Goal: Task Accomplishment & Management: Manage account settings

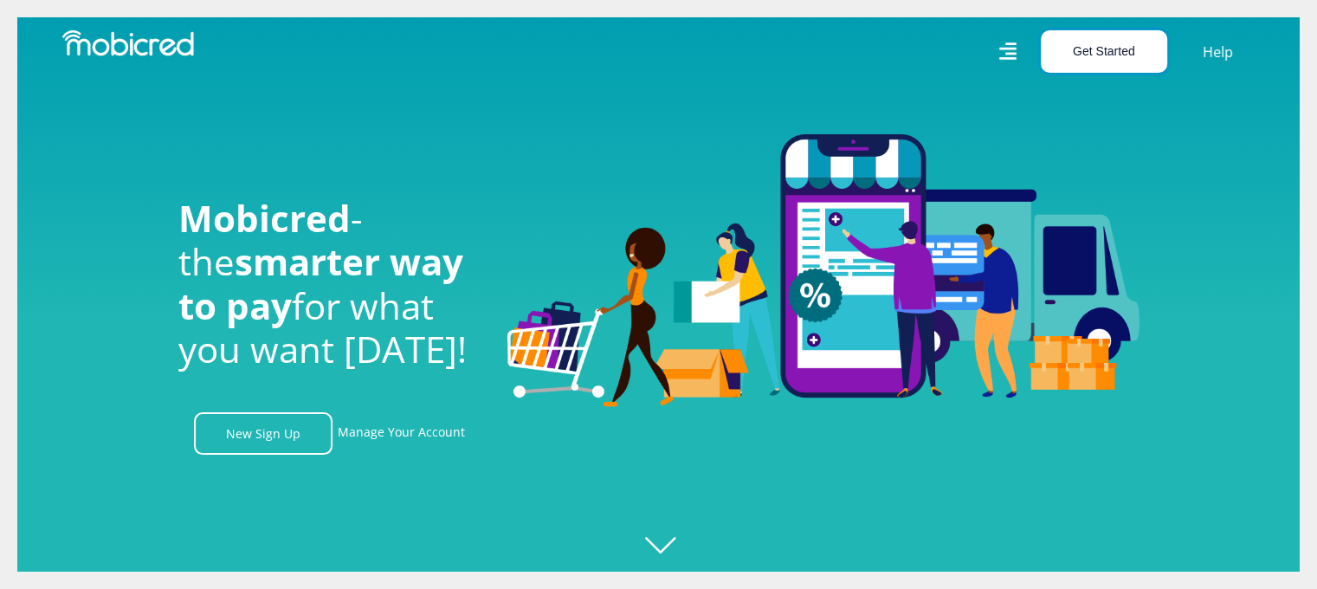
click at [1091, 52] on button "Get Started" at bounding box center [1104, 51] width 126 height 42
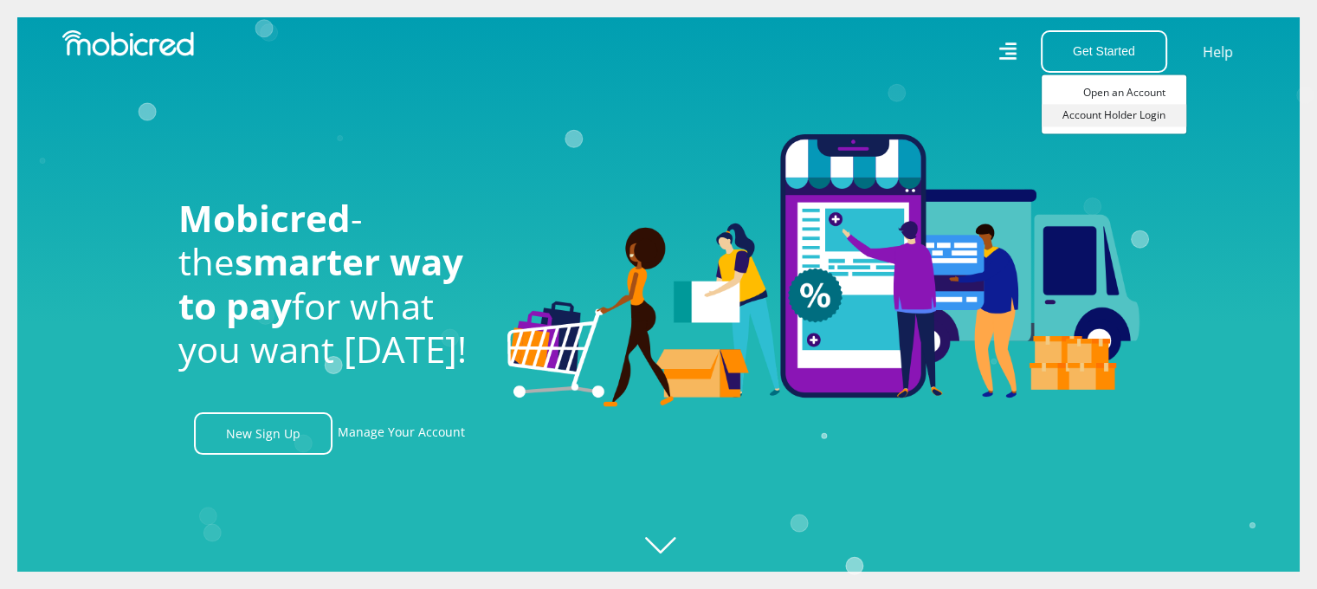
click at [1101, 115] on link "Account Holder Login" at bounding box center [1113, 115] width 145 height 23
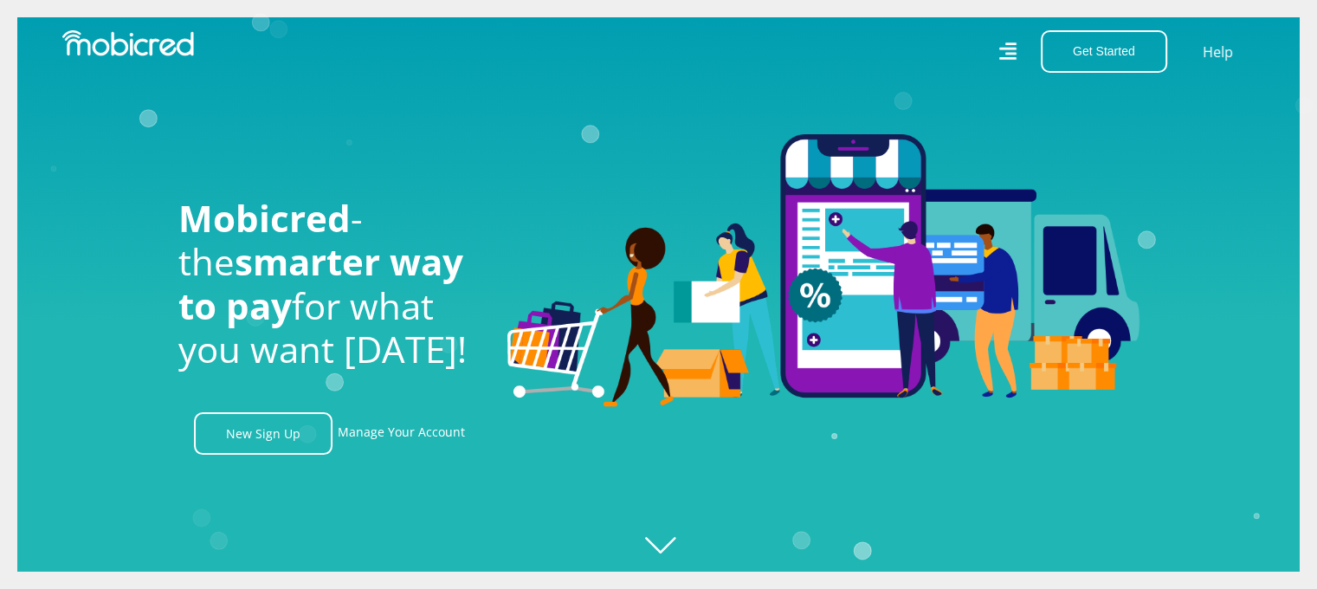
scroll to position [0, 1233]
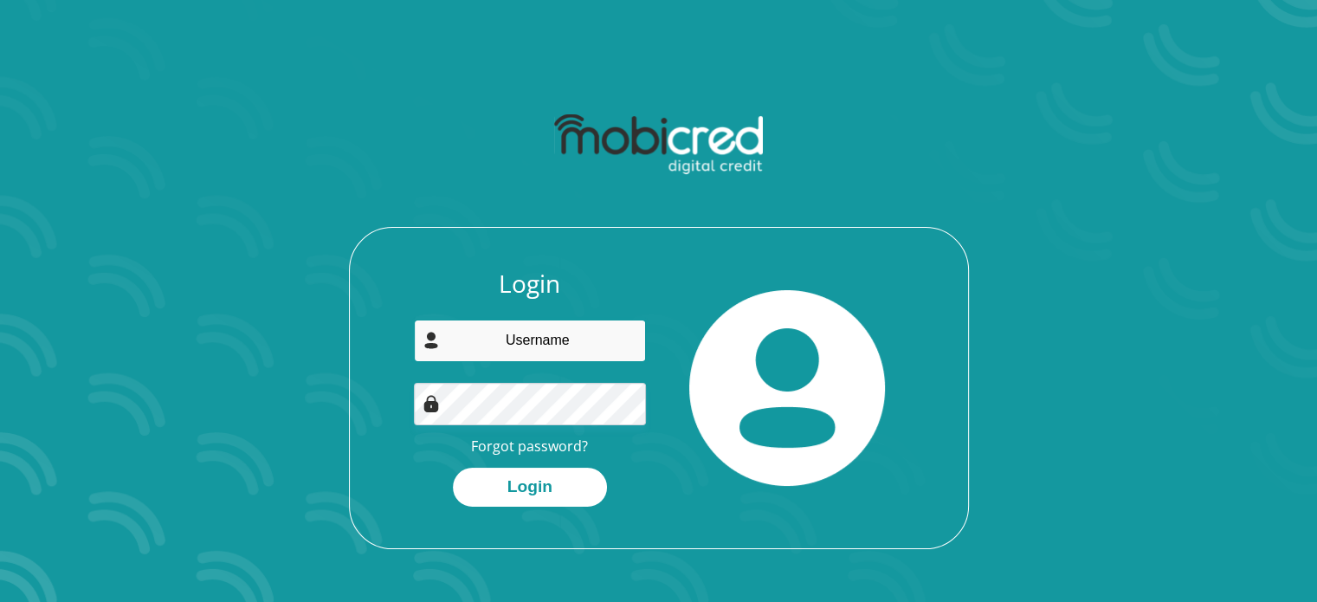
click at [582, 336] on input "email" at bounding box center [530, 340] width 232 height 42
type input "[EMAIL_ADDRESS][DOMAIN_NAME]"
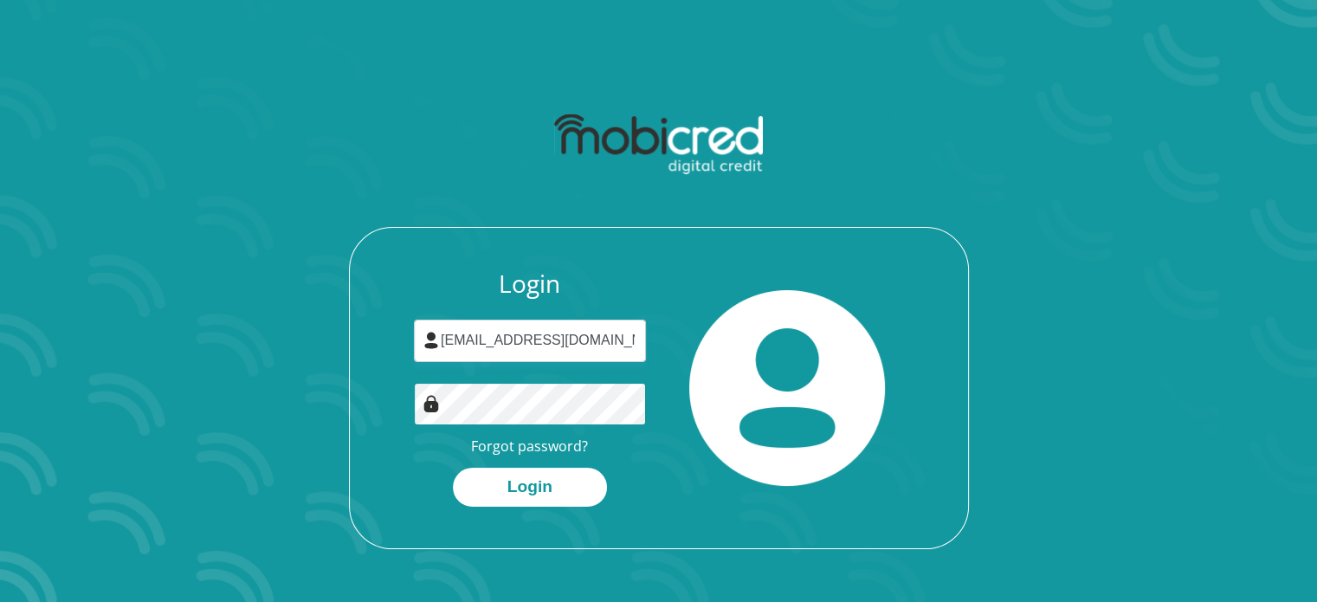
click at [453, 467] on button "Login" at bounding box center [530, 486] width 154 height 39
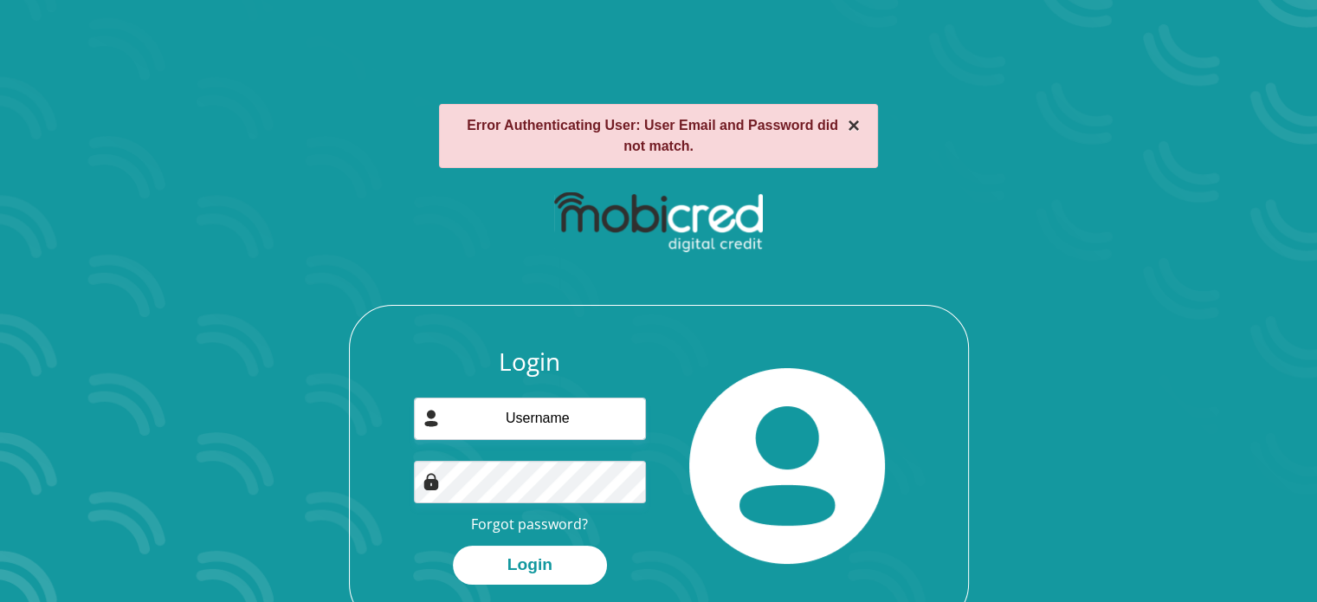
click at [852, 125] on button "×" at bounding box center [853, 125] width 12 height 21
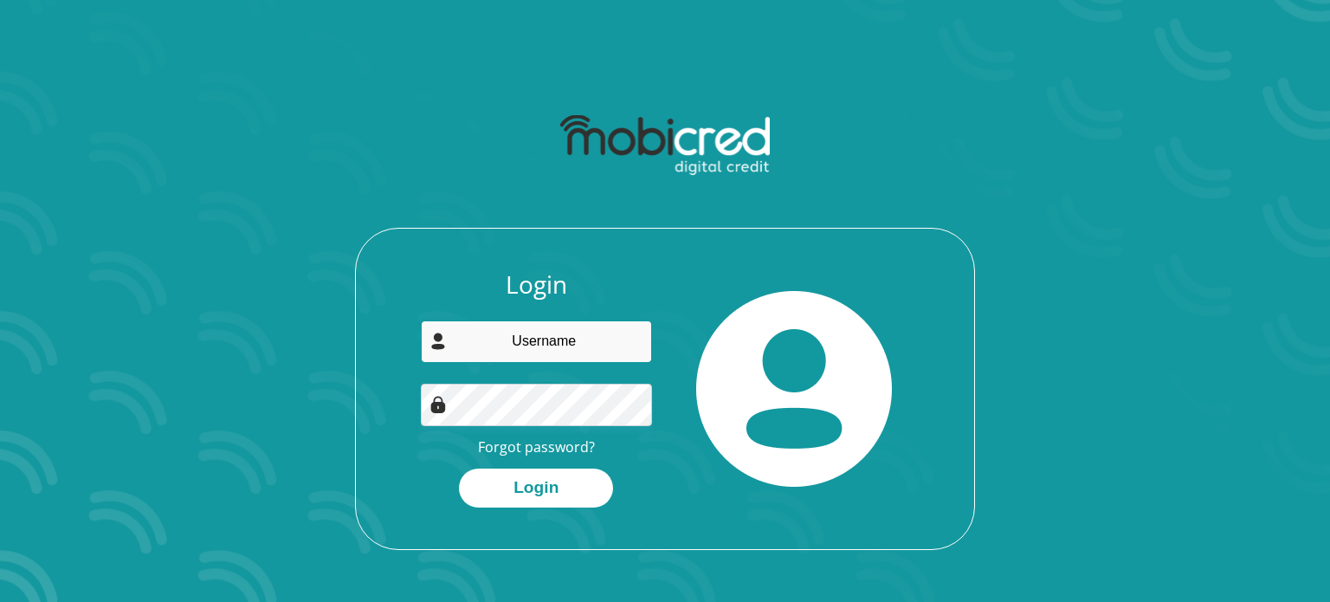
click at [517, 343] on input "email" at bounding box center [537, 341] width 232 height 42
type input "[EMAIL_ADDRESS][DOMAIN_NAME]"
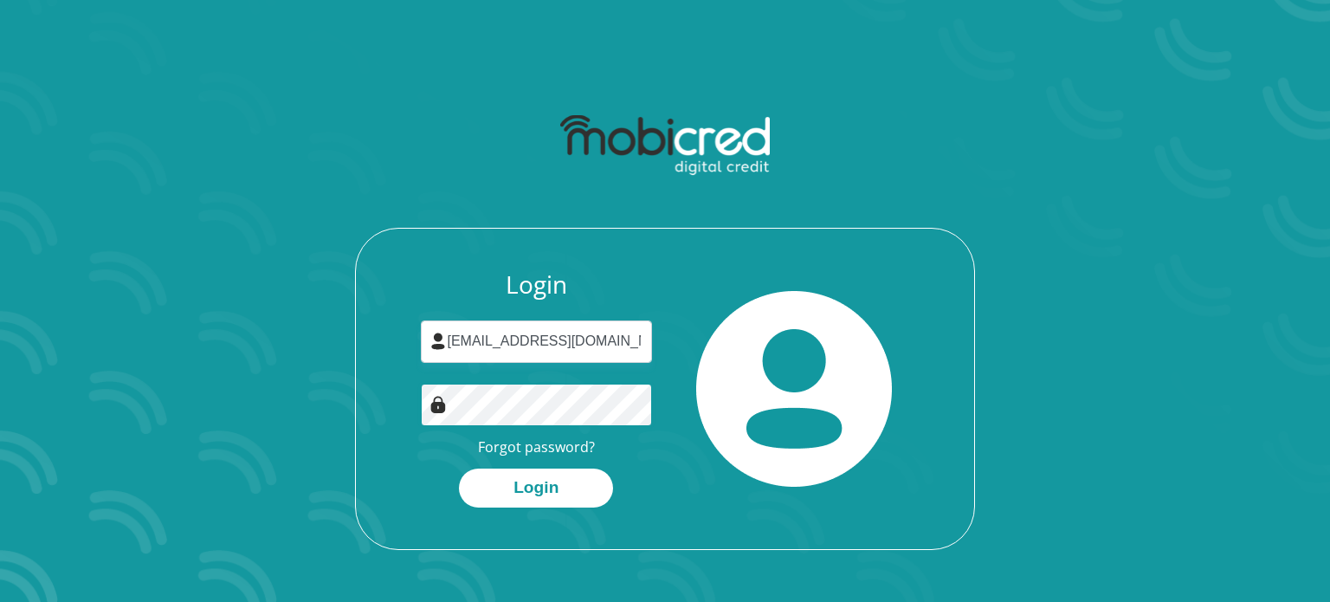
click at [459, 468] on button "Login" at bounding box center [536, 487] width 154 height 39
